Goal: Use online tool/utility: Utilize a website feature to perform a specific function

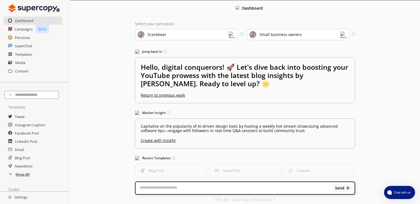
click at [20, 175] on h2 "Show All" at bounding box center [22, 174] width 14 height 8
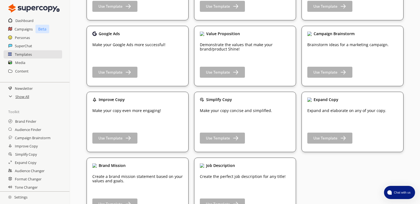
scroll to position [825, 0]
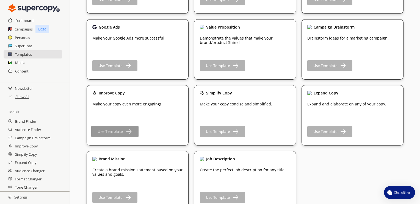
click at [117, 130] on b "Use Template" at bounding box center [110, 131] width 25 height 5
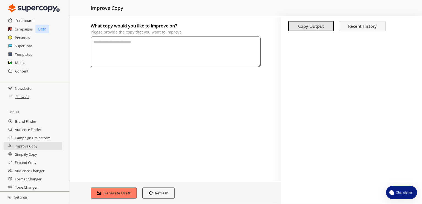
click at [119, 46] on textarea "What copy would you like to improve on? Please provide the copy that you want t…" at bounding box center [176, 52] width 170 height 31
click at [24, 55] on h2 "Templates" at bounding box center [23, 54] width 17 height 8
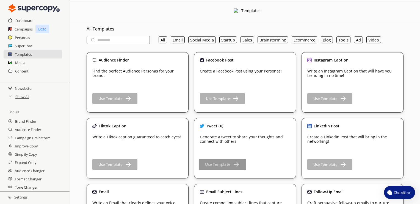
click at [217, 163] on b "Use Template" at bounding box center [217, 164] width 25 height 5
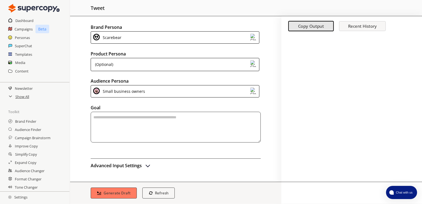
click at [136, 90] on div "Small business owners" at bounding box center [123, 91] width 44 height 7
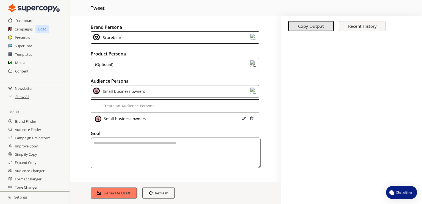
click at [136, 90] on div "Small business owners" at bounding box center [123, 91] width 44 height 7
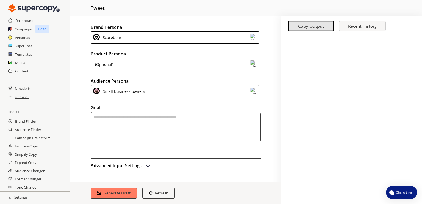
click at [130, 118] on textarea "textarea-textarea" at bounding box center [176, 127] width 170 height 31
click at [120, 116] on textarea "**********" at bounding box center [176, 127] width 170 height 31
type textarea "**********"
click at [148, 164] on img "advanced-inputs" at bounding box center [148, 165] width 7 height 7
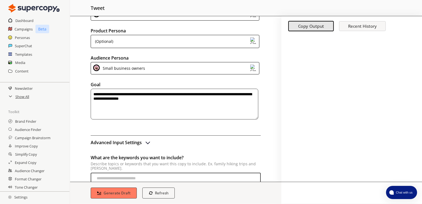
scroll to position [101, 0]
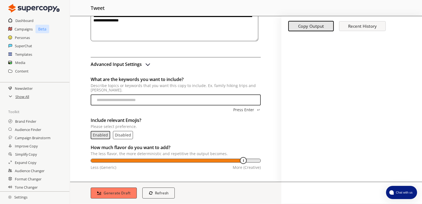
click at [150, 98] on input "What are the keywords you want to include? Describe topics or keywords that you…" at bounding box center [176, 100] width 170 height 11
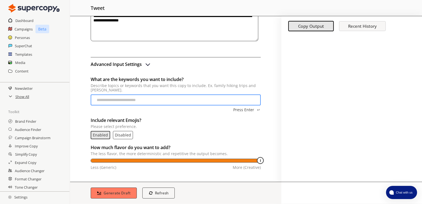
drag, startPoint x: 242, startPoint y: 160, endPoint x: 276, endPoint y: 161, distance: 34.1
type input "***"
click at [261, 161] on input "temperature-input" at bounding box center [177, 162] width 170 height 4
click at [115, 191] on b "Generate Draft" at bounding box center [117, 192] width 28 height 5
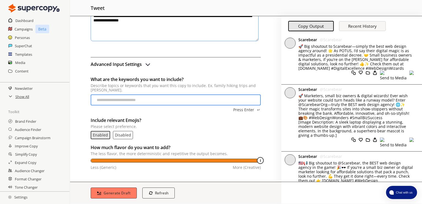
scroll to position [0, 0]
